Goal: Information Seeking & Learning: Learn about a topic

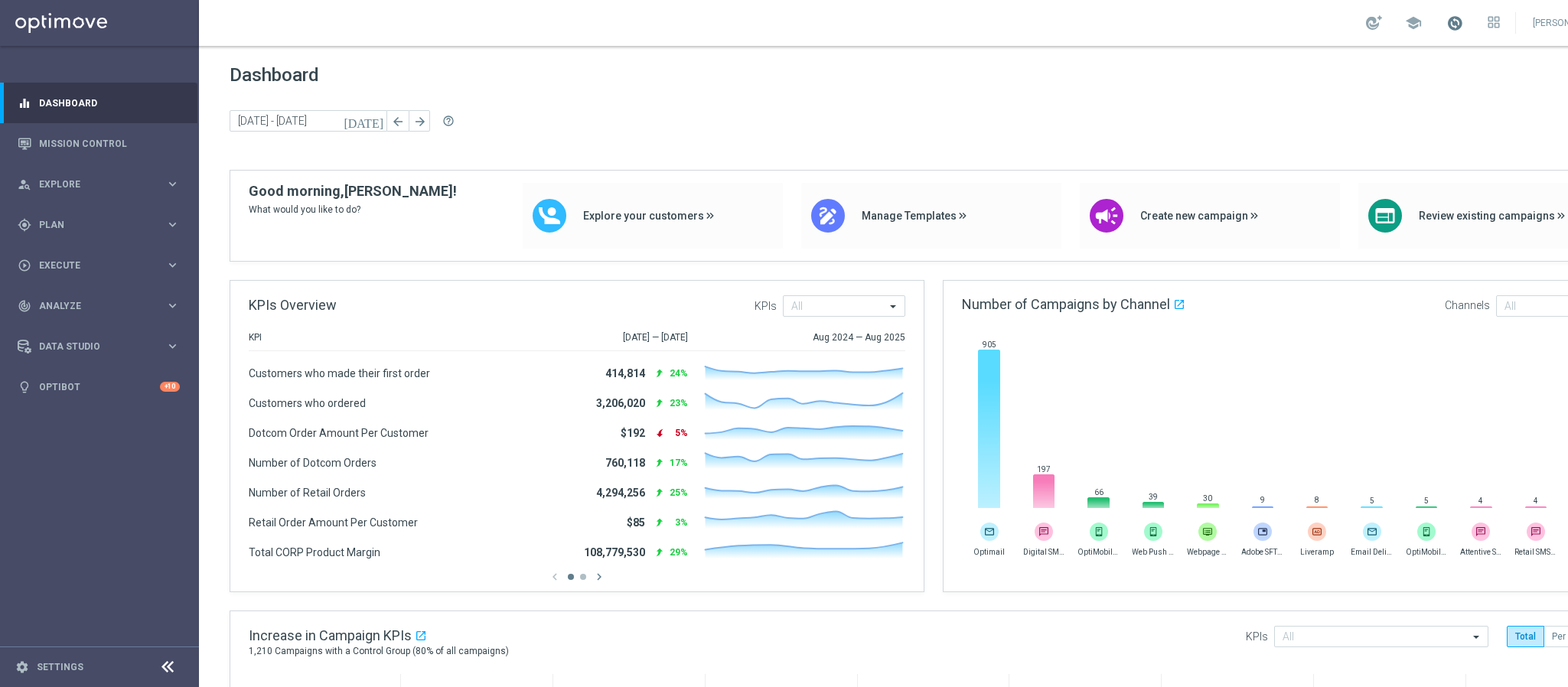
click at [1464, 17] on span at bounding box center [1455, 23] width 17 height 17
click at [1546, 19] on div "school Last available data: [DATE] Batch process in progress check_circle Data …" at bounding box center [933, 22] width 1469 height 46
click at [1500, 19] on icon at bounding box center [1494, 22] width 12 height 12
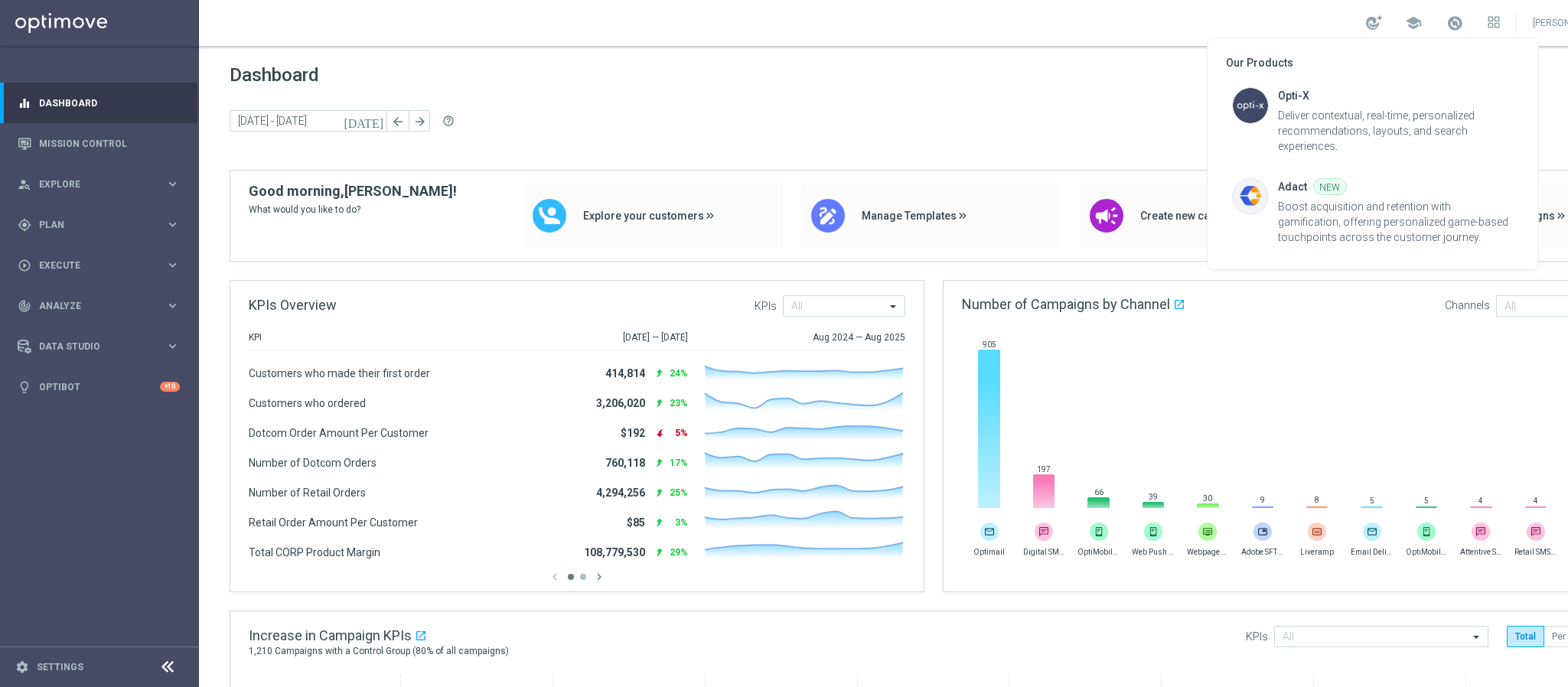
click at [1535, 15] on div at bounding box center [784, 344] width 1568 height 687
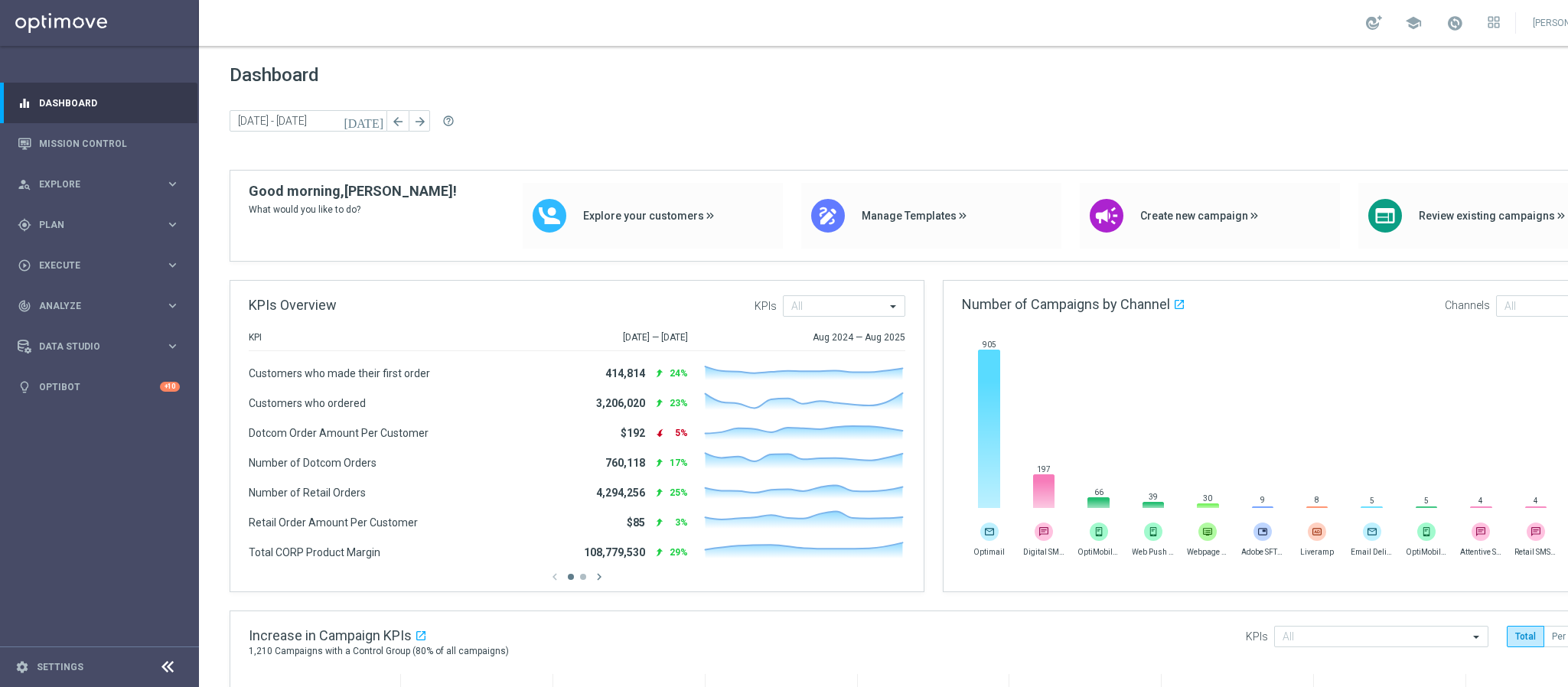
click at [1461, 19] on div "school" at bounding box center [1433, 23] width 134 height 26
click at [1422, 17] on span "school" at bounding box center [1414, 23] width 17 height 17
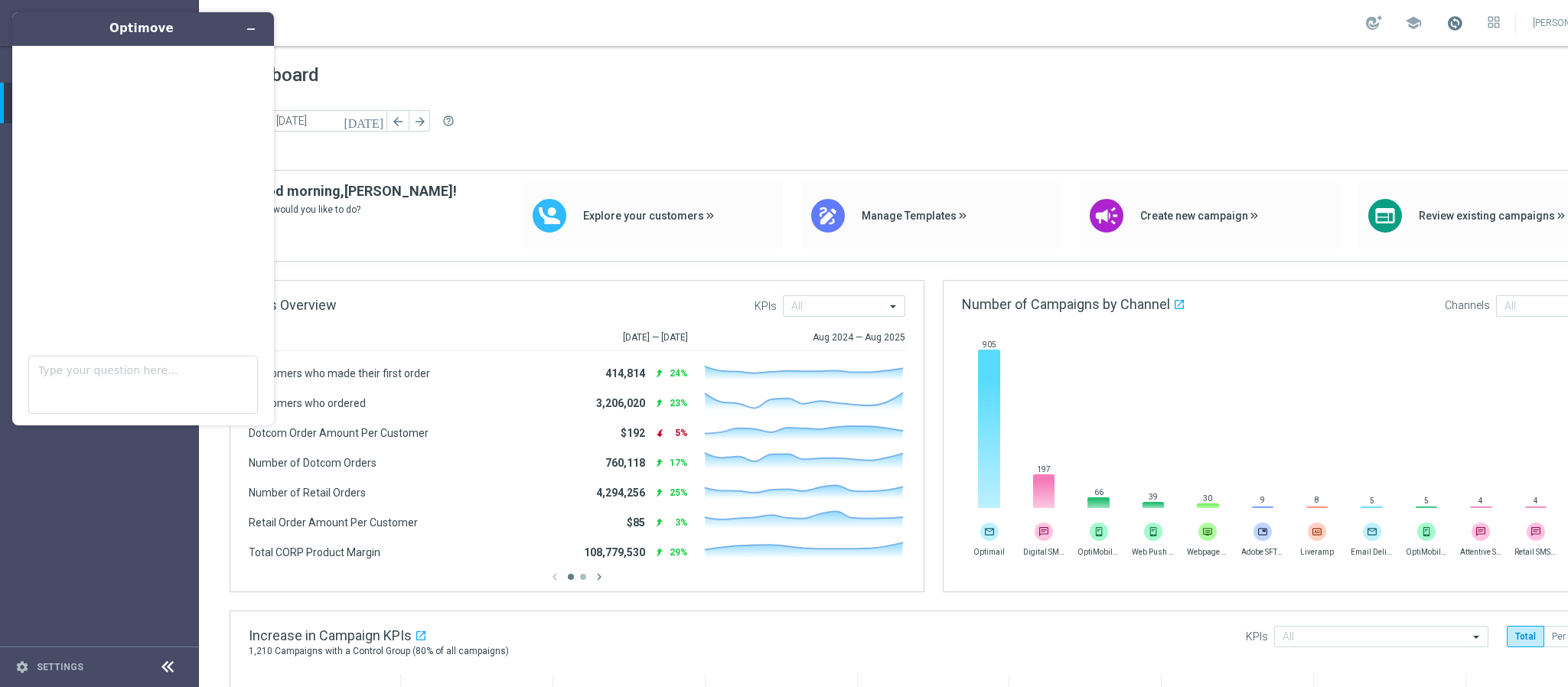
click at [1464, 24] on span at bounding box center [1455, 23] width 17 height 17
click at [1499, 21] on icon at bounding box center [1497, 19] width 4 height 4
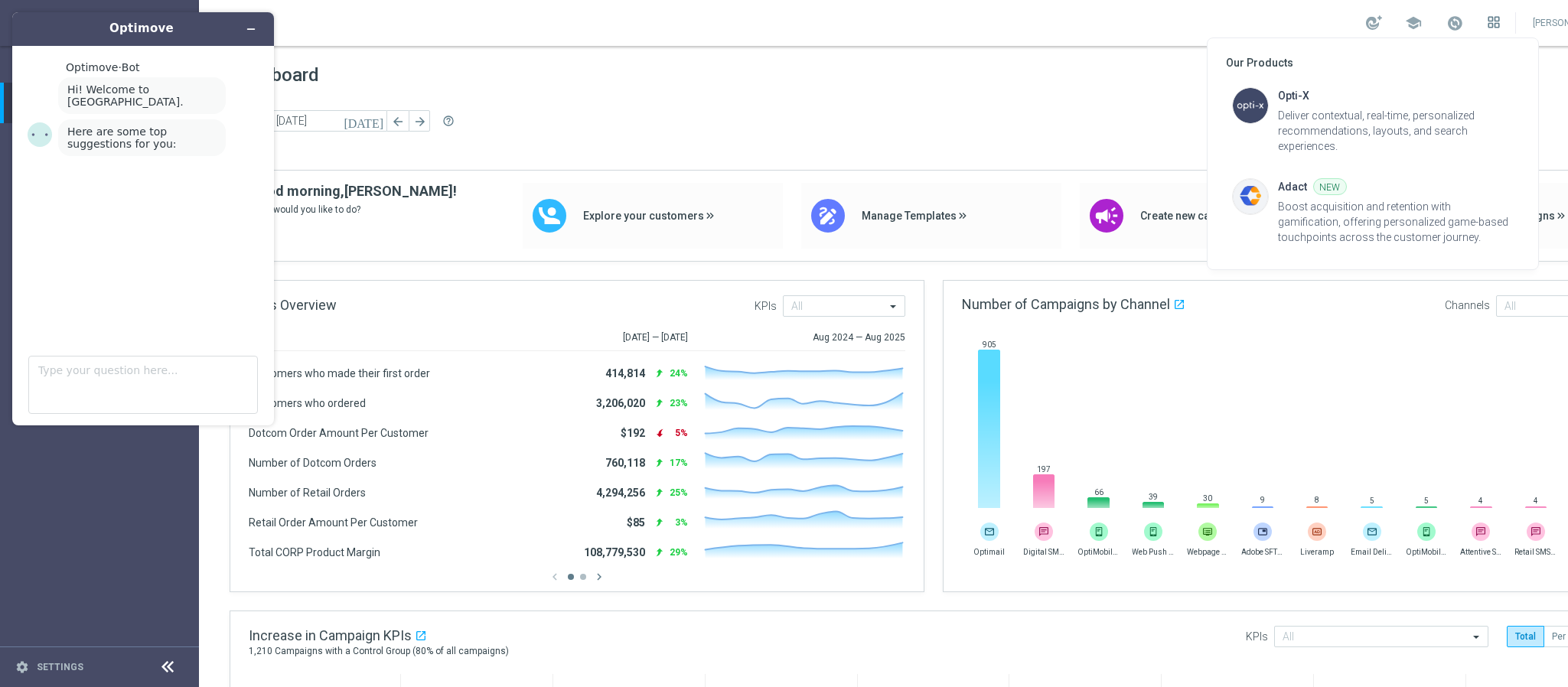
click at [1537, 22] on div at bounding box center [784, 344] width 1568 height 687
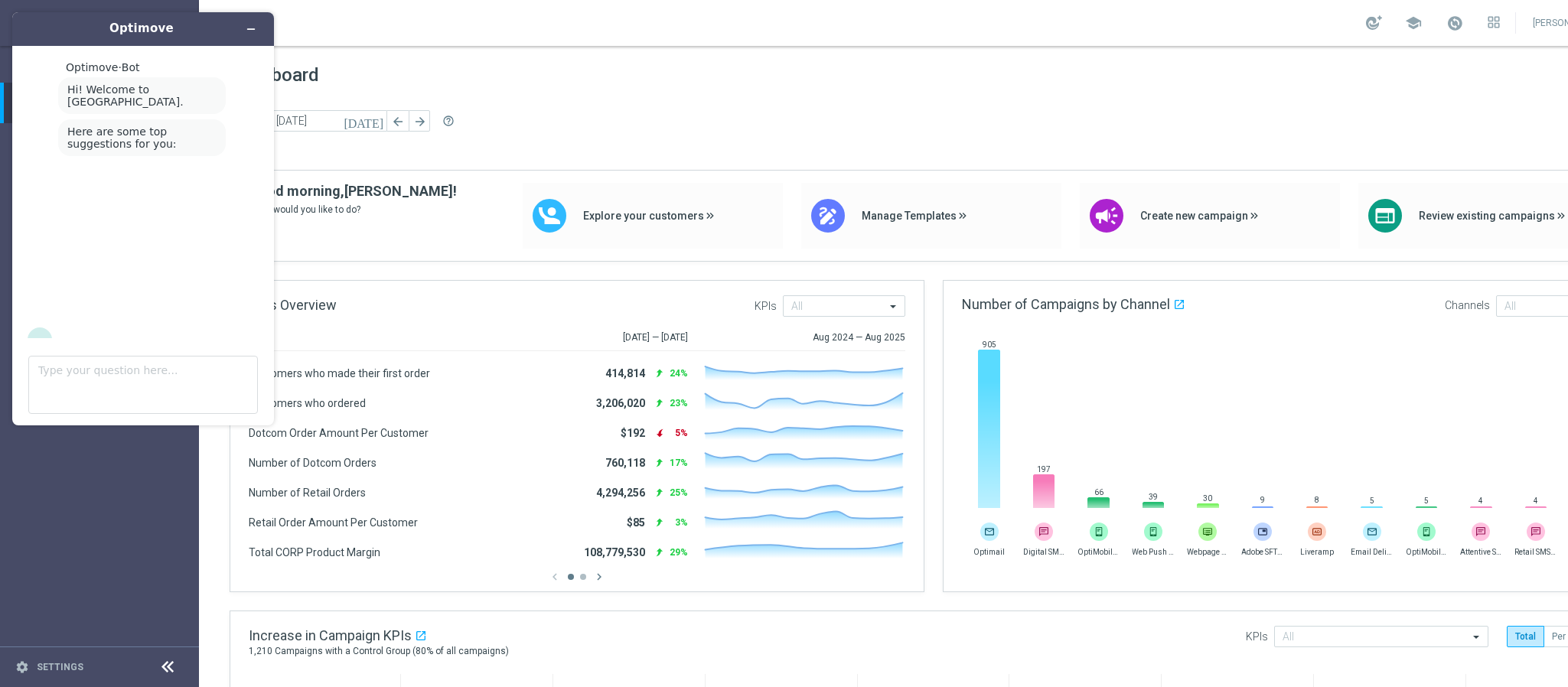
scroll to position [22, 0]
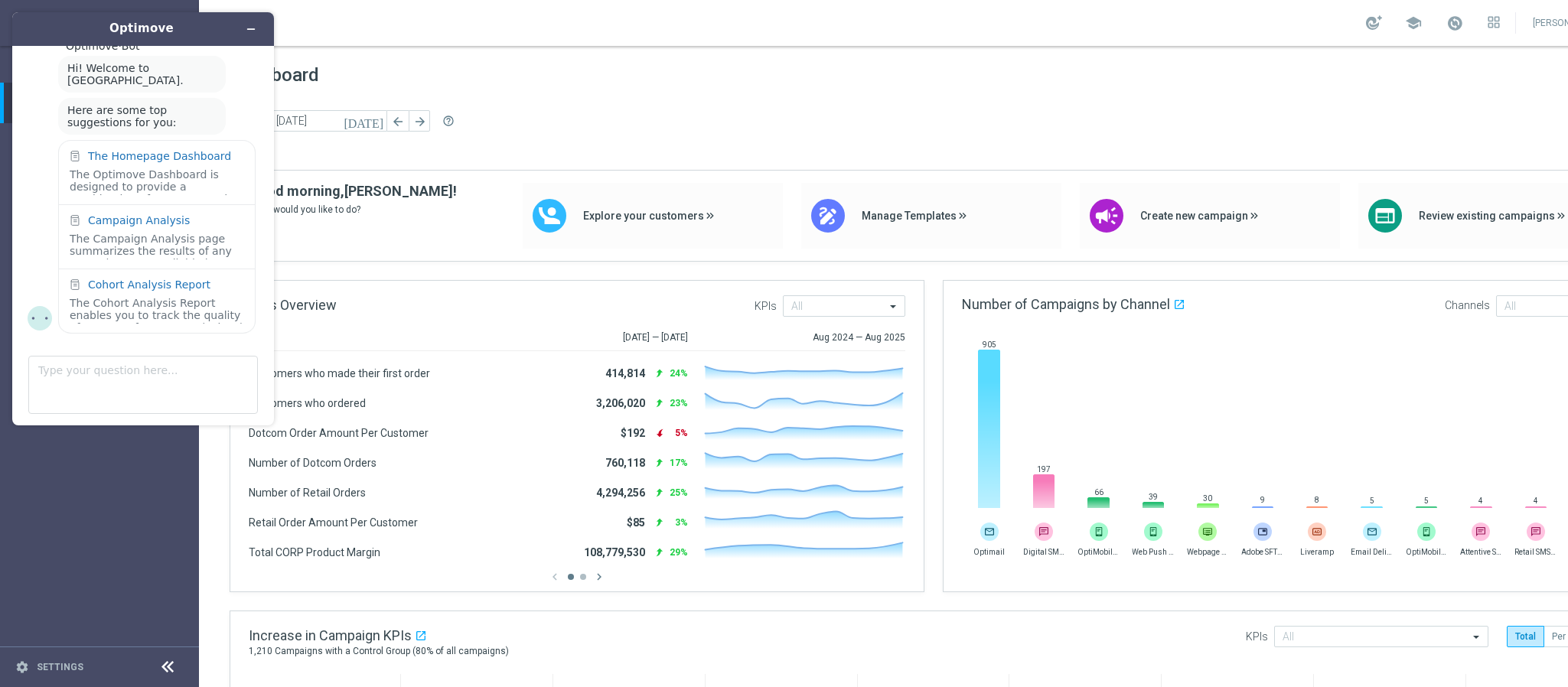
click at [1411, 14] on div "school" at bounding box center [1433, 23] width 134 height 26
click at [1382, 19] on div at bounding box center [1374, 22] width 16 height 15
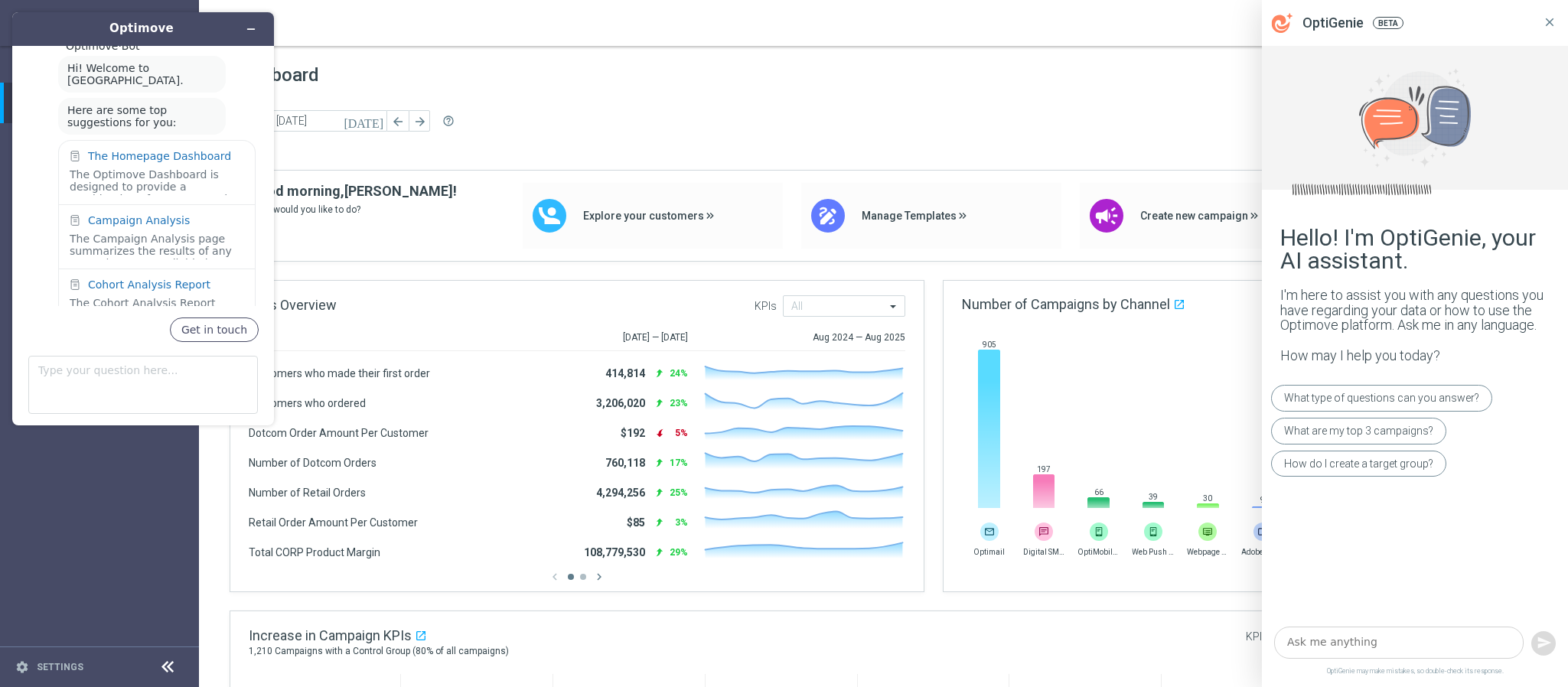
click at [1546, 23] on icon at bounding box center [1550, 22] width 14 height 14
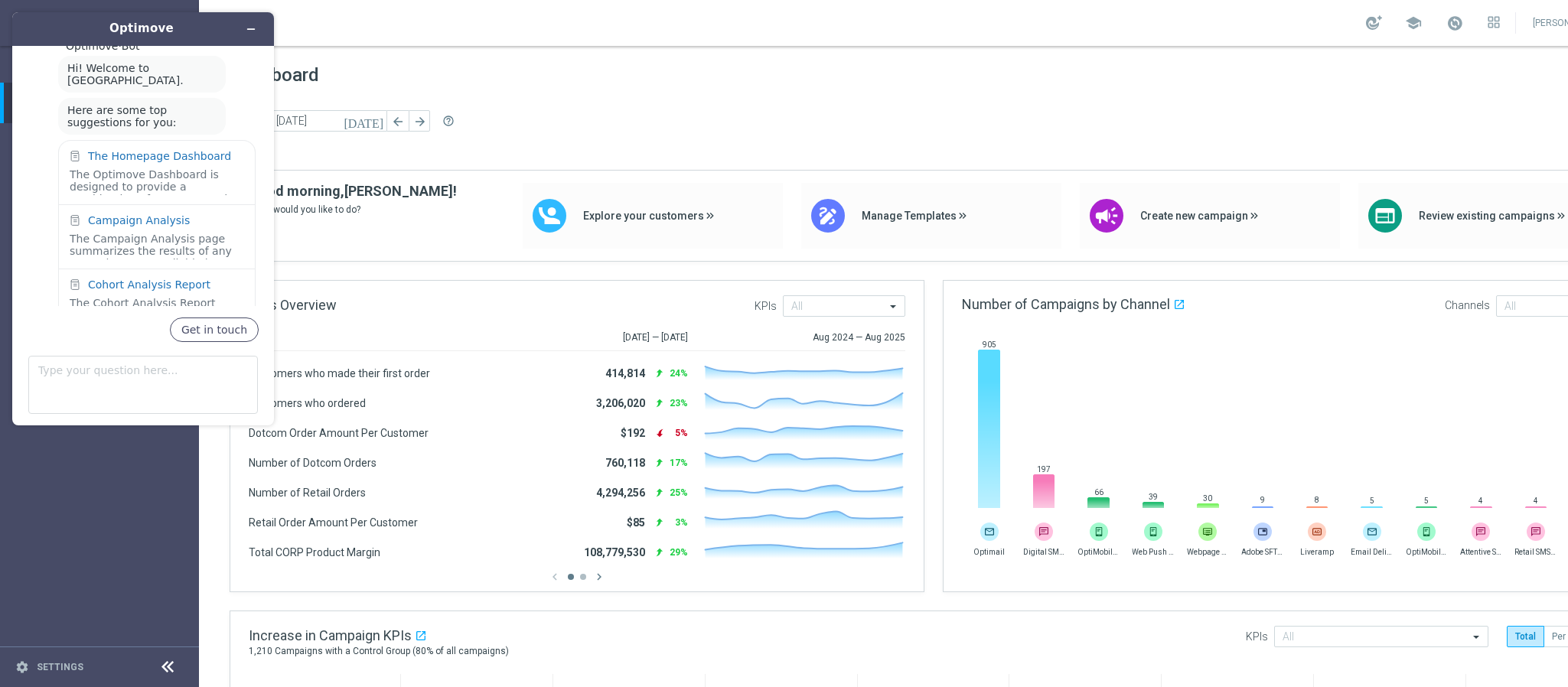
click at [1441, 125] on div "[DATE] [DATE] - [DATE] arrow_back arrow_forward help_outline" at bounding box center [933, 122] width 1408 height 23
click at [1516, 25] on div at bounding box center [1516, 23] width 1 height 22
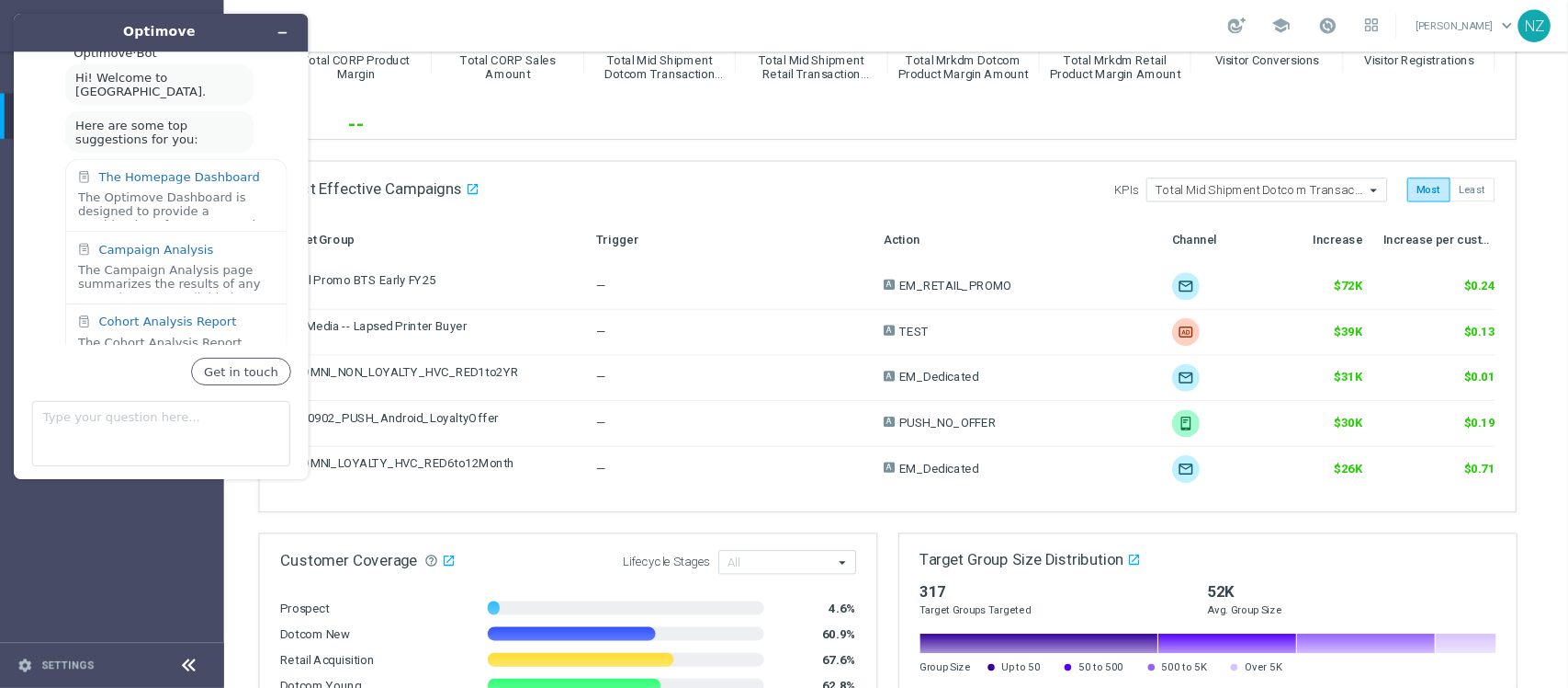
scroll to position [827, 0]
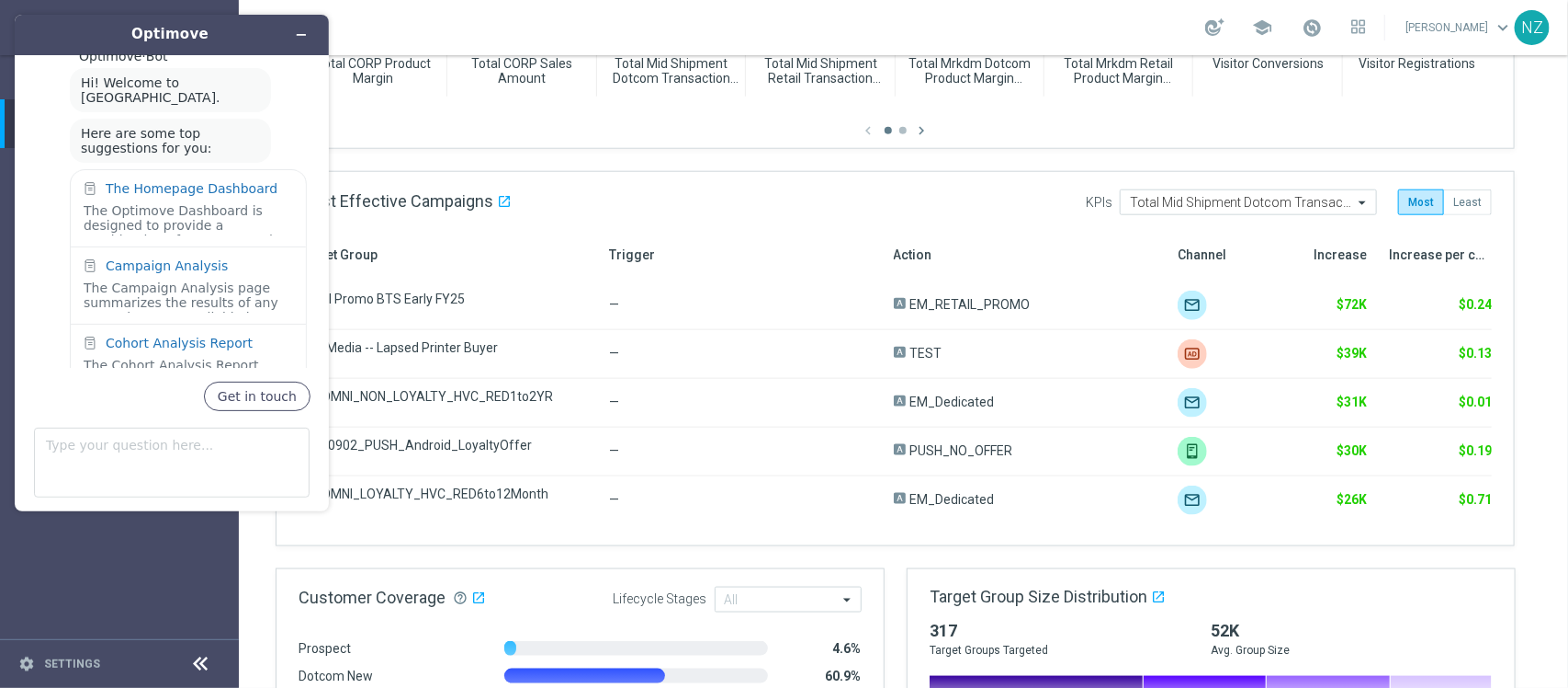
drag, startPoint x: 1767, startPoint y: 1, endPoint x: 1110, endPoint y: 11, distance: 657.1
click at [1110, 11] on div "school [PERSON_NAME] keyboard_arrow_down [GEOGRAPHIC_DATA]" at bounding box center [904, 27] width 1330 height 55
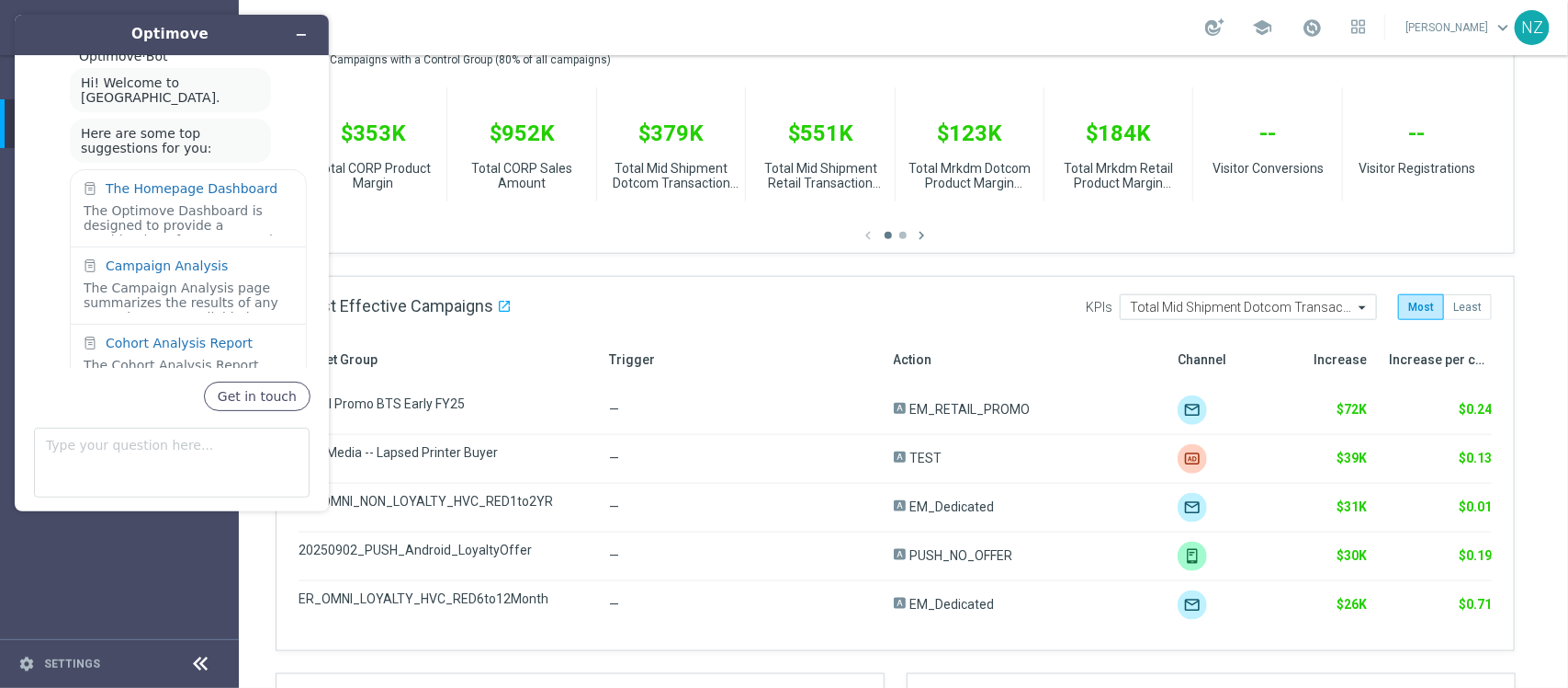
click at [1461, 21] on link "[PERSON_NAME] keyboard_arrow_down" at bounding box center [1460, 28] width 111 height 28
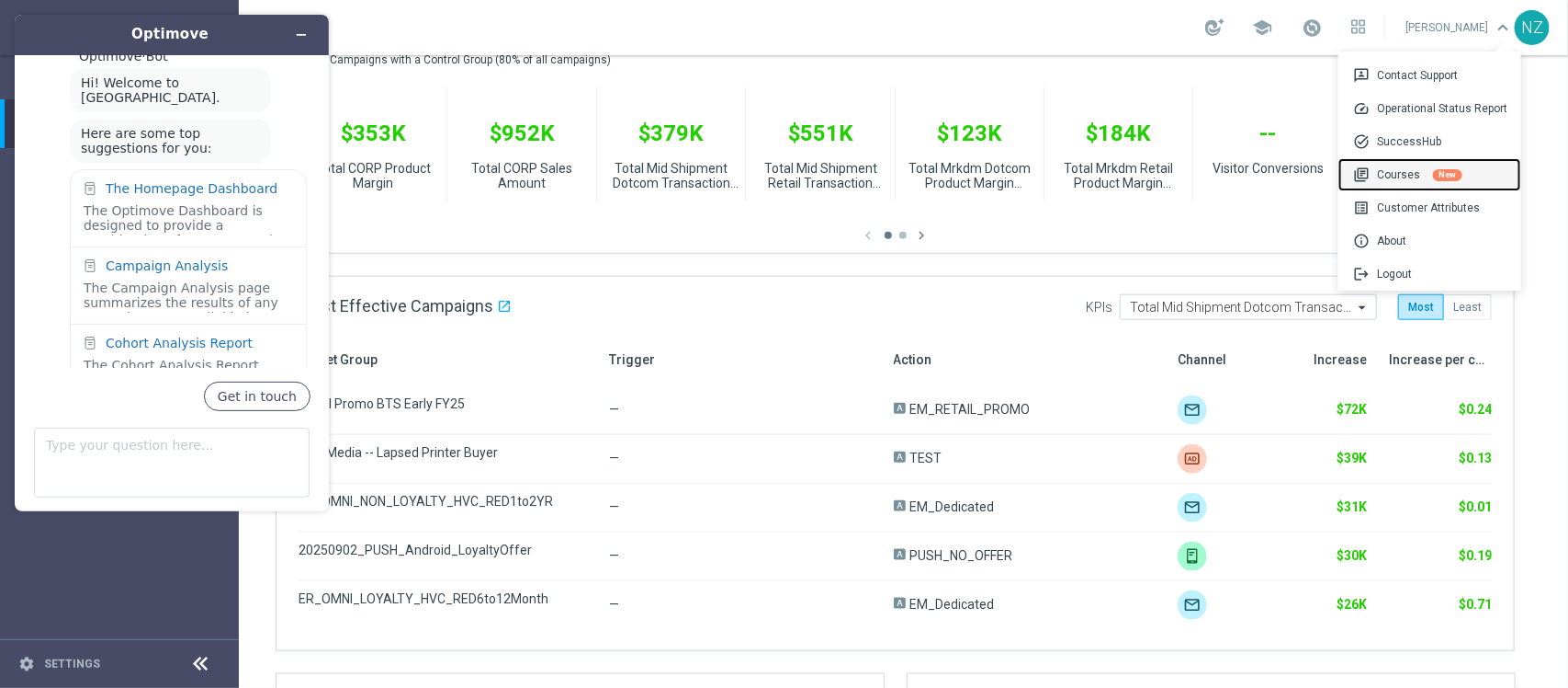
click at [1411, 177] on div "library_books Courses New" at bounding box center [1429, 175] width 183 height 33
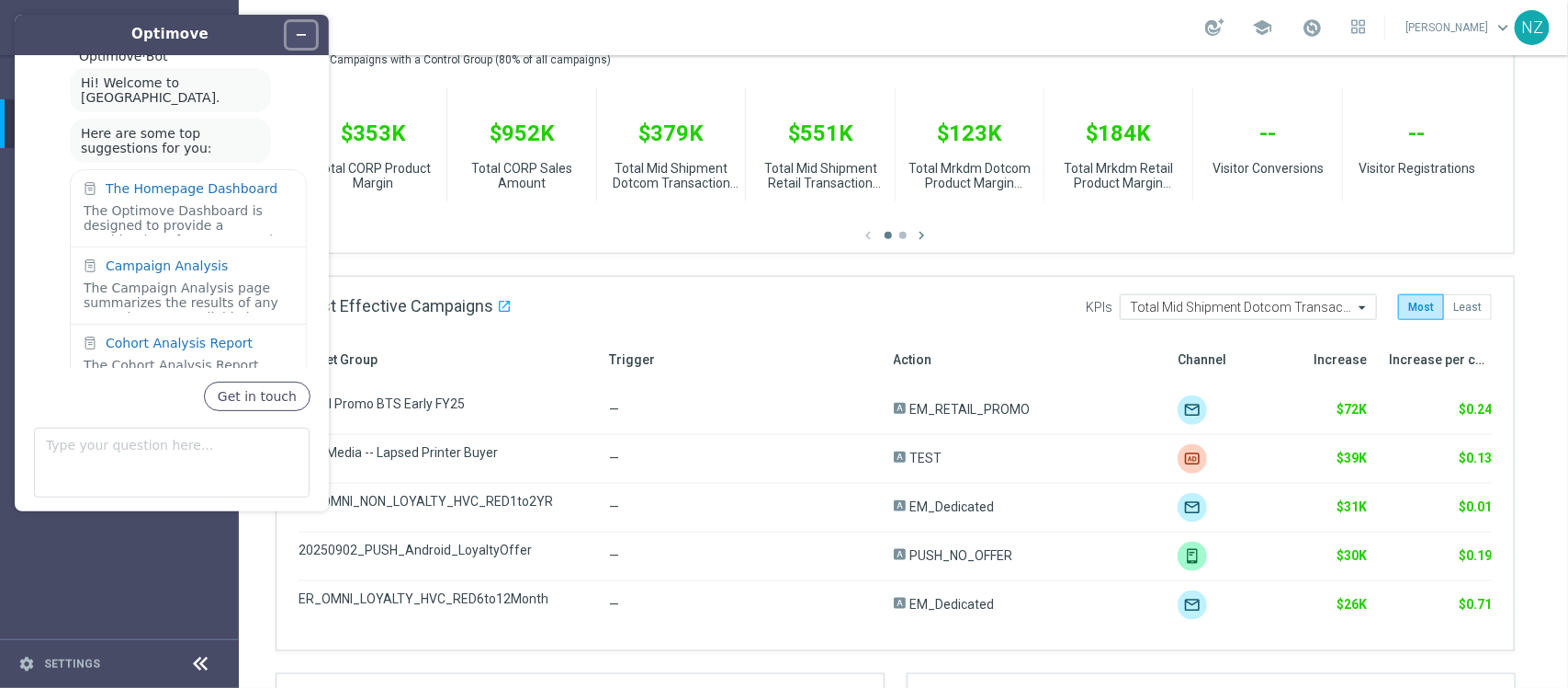
click at [305, 31] on icon "Minimize widget" at bounding box center [301, 35] width 13 height 13
